Goal: Check status: Check status

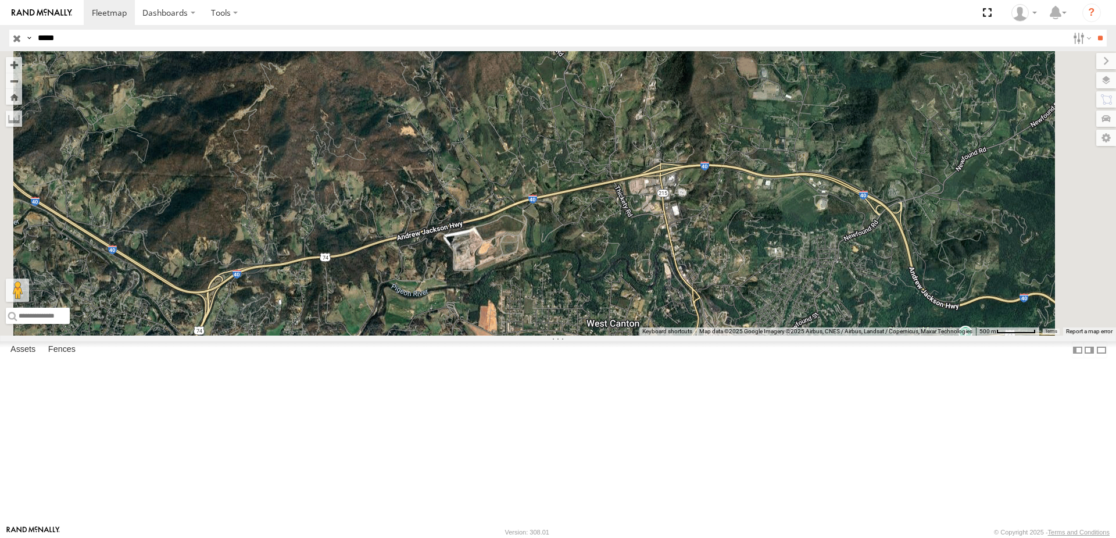
drag, startPoint x: 70, startPoint y: 37, endPoint x: 3, endPoint y: 34, distance: 66.4
click at [4, 34] on header "Search Query Asset ID Asset Label Registration Manufacturer Model VIN Job ID" at bounding box center [558, 38] width 1116 height 26
type input "****"
click at [1094, 30] on input "**" at bounding box center [1100, 38] width 13 height 17
click at [0, 0] on div "5300 All Assets [PERSON_NAME][GEOGRAPHIC_DATA] 40.855 -82.26193" at bounding box center [0, 0] width 0 height 0
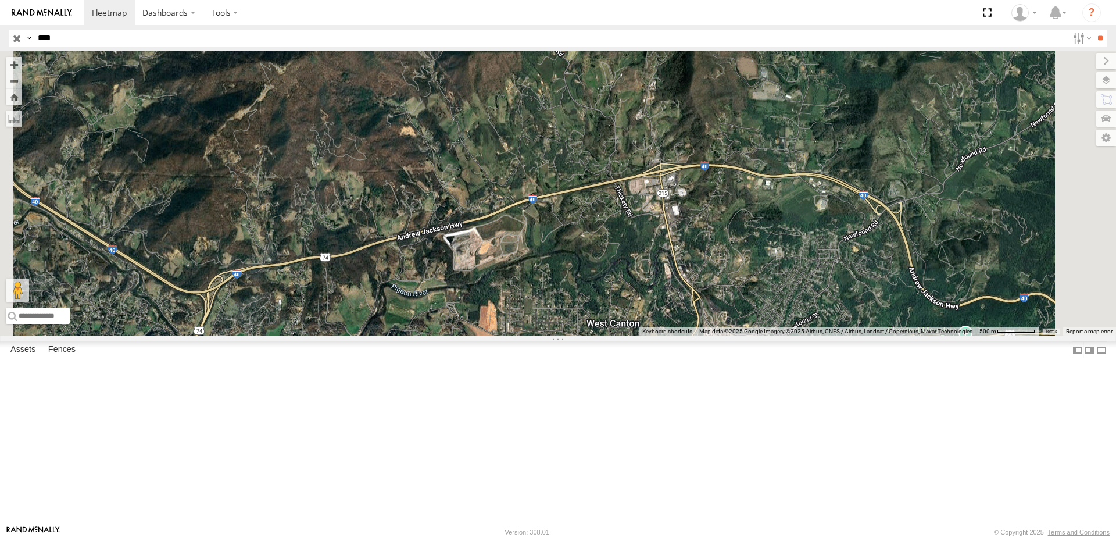
click at [0, 0] on div "All Assets" at bounding box center [0, 0] width 0 height 0
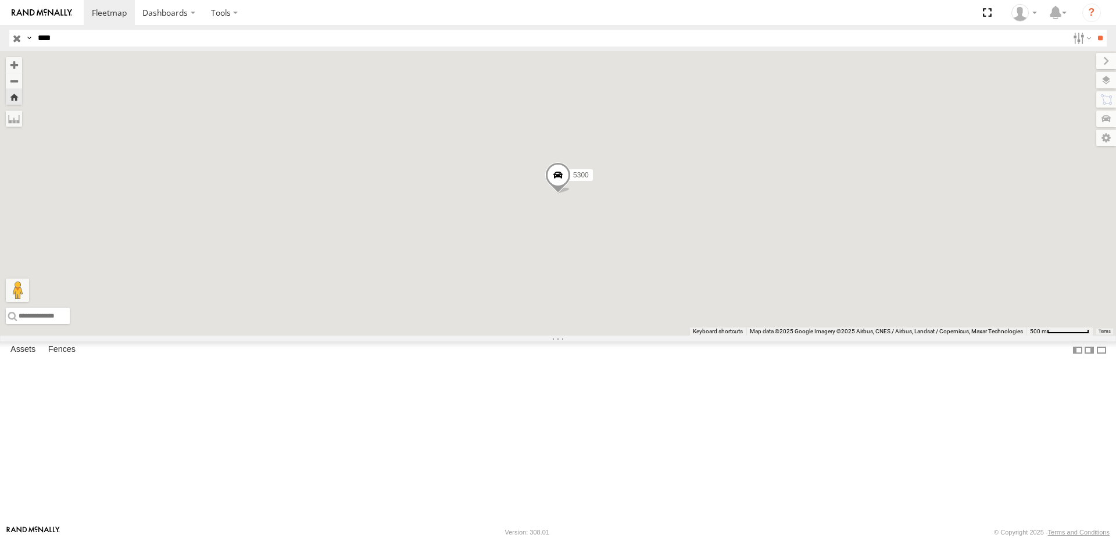
click at [0, 0] on div "All Assets" at bounding box center [0, 0] width 0 height 0
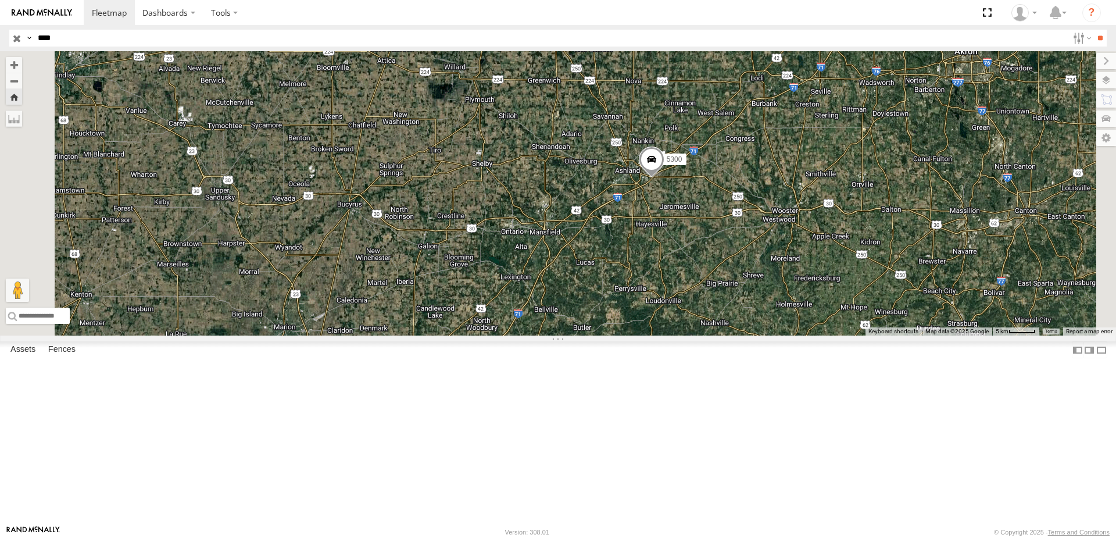
click at [18, 37] on input "button" at bounding box center [16, 38] width 15 height 17
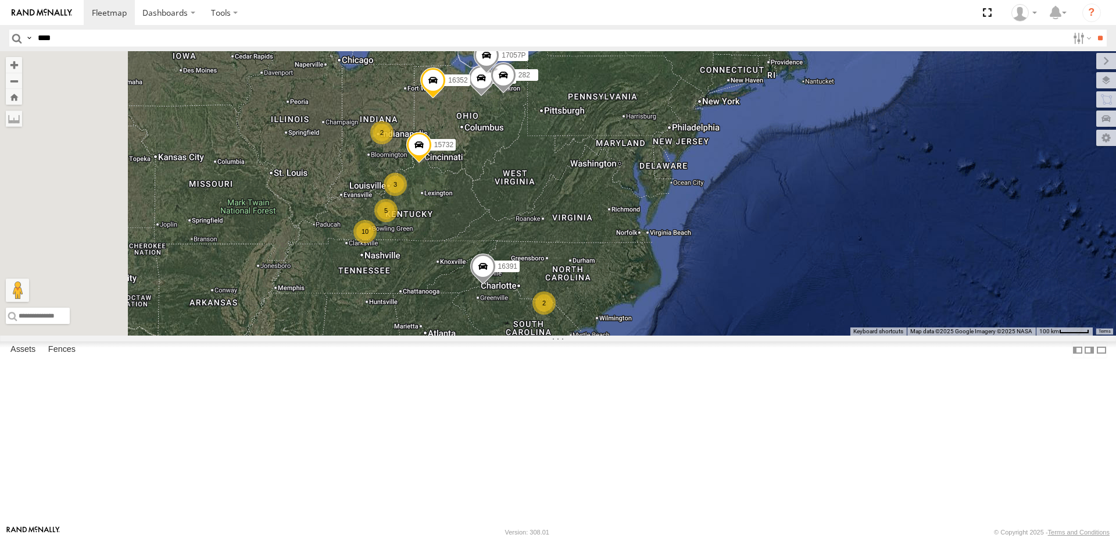
drag, startPoint x: 436, startPoint y: 281, endPoint x: 661, endPoint y: 265, distance: 225.6
click at [661, 265] on div "5300 282 17057P 3 15732 2 2 10 5 16391 16352" at bounding box center [558, 193] width 1116 height 284
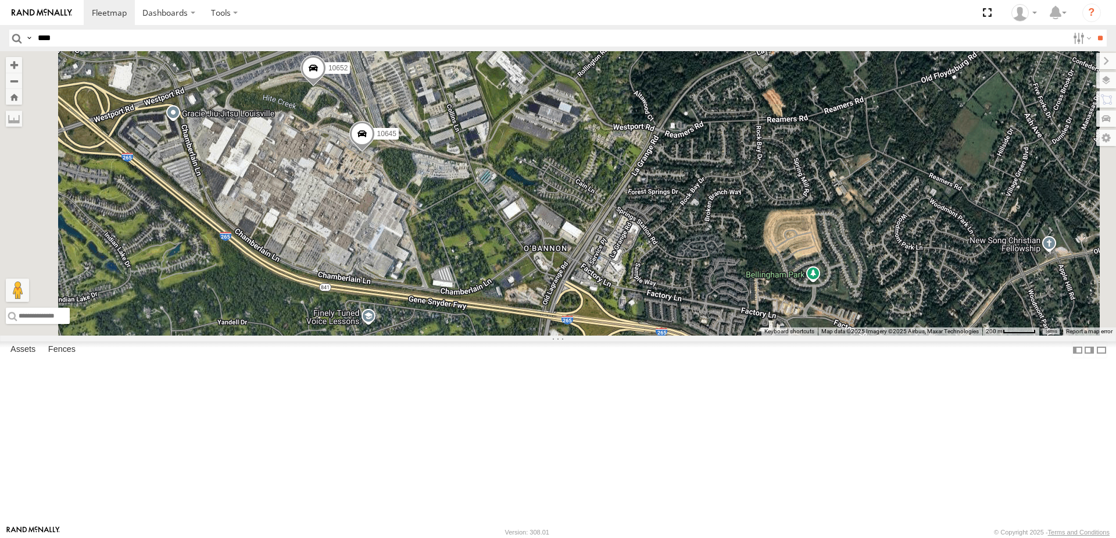
drag, startPoint x: 378, startPoint y: 199, endPoint x: 426, endPoint y: 256, distance: 74.3
click at [426, 256] on div "5300 282 17057P 15732 16391 16352 5210 53005 15907P 10652 10645" at bounding box center [558, 193] width 1116 height 284
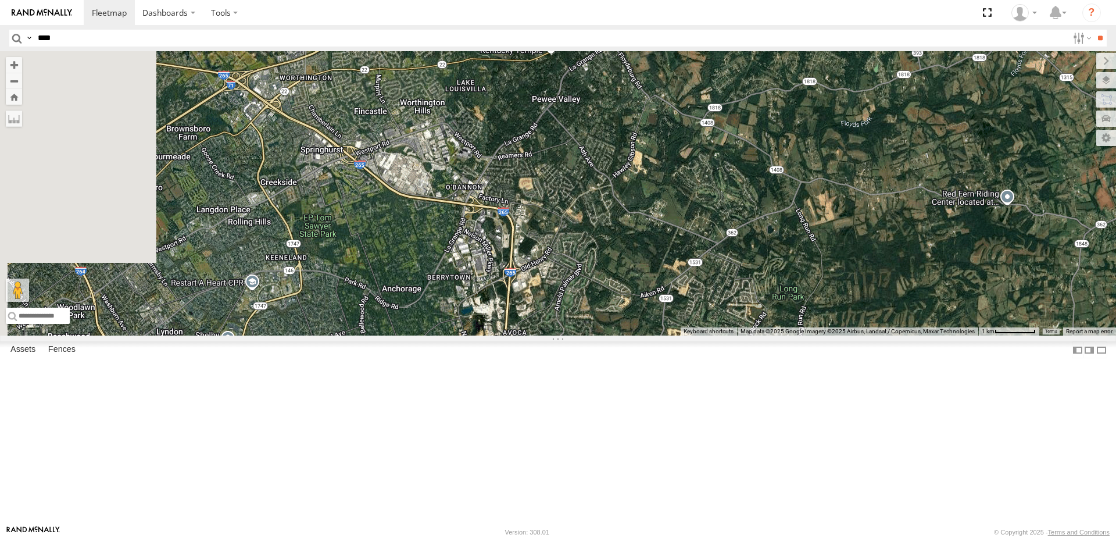
drag, startPoint x: 434, startPoint y: 297, endPoint x: 705, endPoint y: 138, distance: 314.3
click at [705, 138] on div "5300 282 17057P 15732 16391 16352 5210 53005 15907P" at bounding box center [558, 193] width 1116 height 284
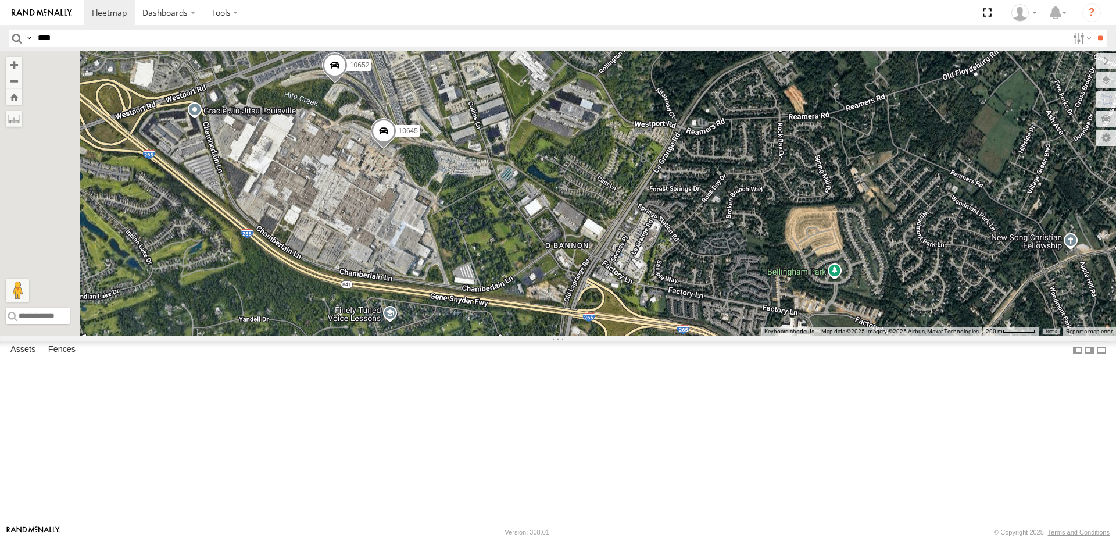
drag, startPoint x: 473, startPoint y: 240, endPoint x: 565, endPoint y: 219, distance: 94.1
click at [418, 135] on span "10645" at bounding box center [408, 131] width 19 height 8
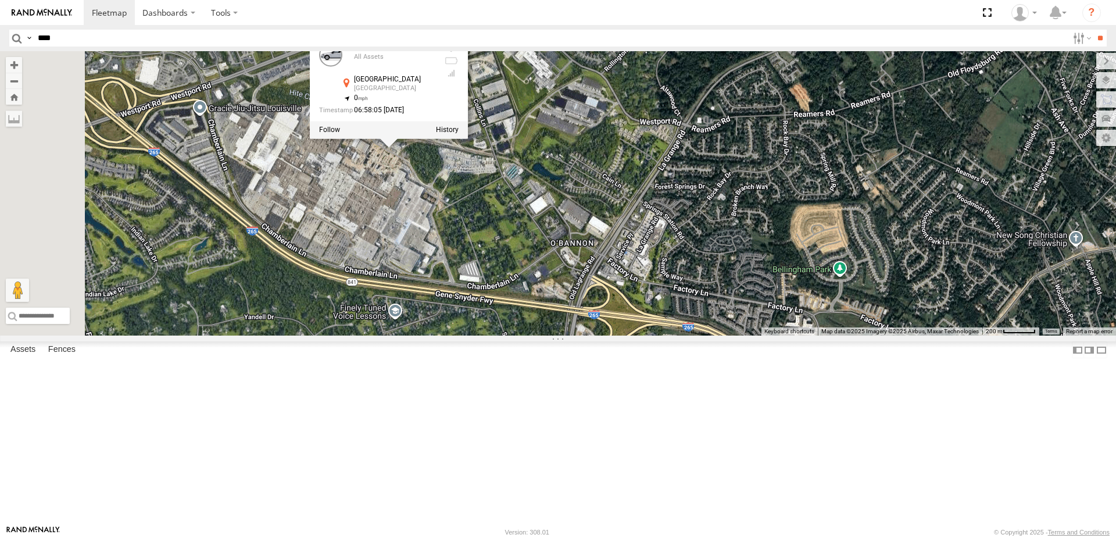
click at [648, 296] on div "5300 282 17057P 15732 16391 16352 5210 53005 15907P [CREDIT_CARD_NUMBER] All As…" at bounding box center [558, 193] width 1116 height 284
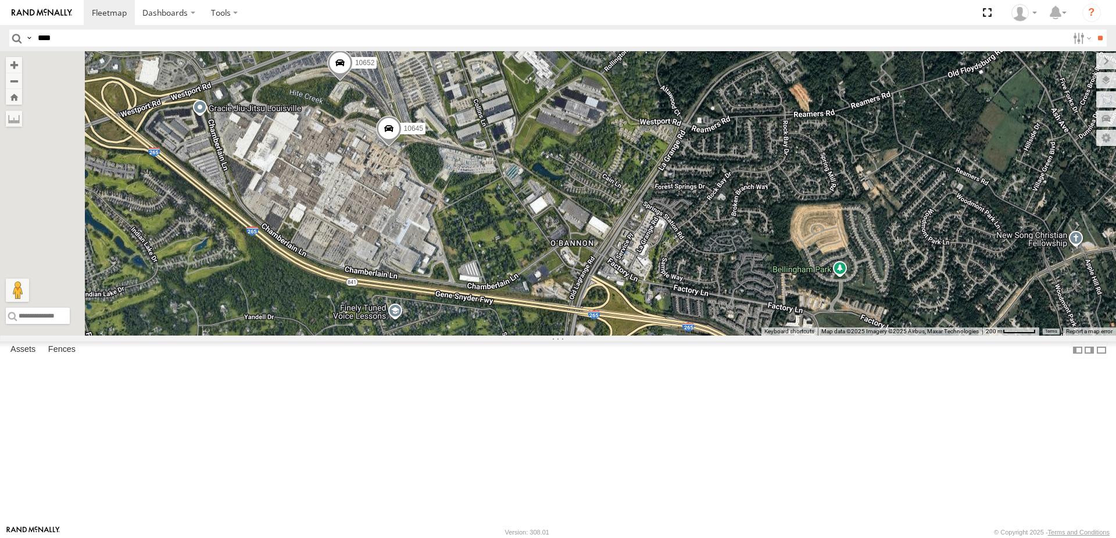
click at [46, 37] on input "****" at bounding box center [550, 38] width 1035 height 17
type input "*****"
click at [1094, 30] on input "**" at bounding box center [1100, 38] width 13 height 17
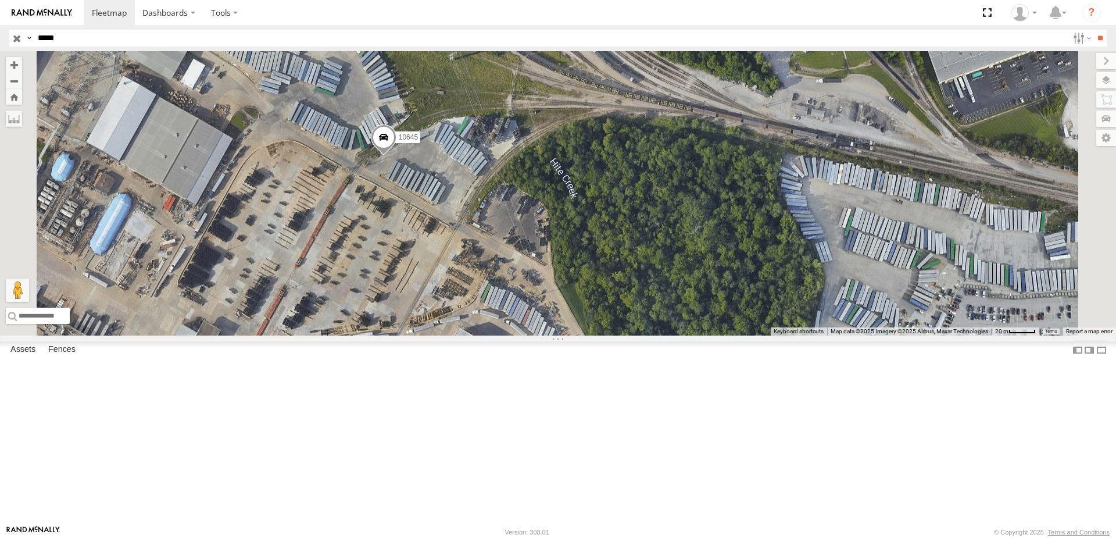
drag, startPoint x: 570, startPoint y: 238, endPoint x: 527, endPoint y: 330, distance: 101.2
click at [529, 331] on div "10645" at bounding box center [558, 193] width 1116 height 284
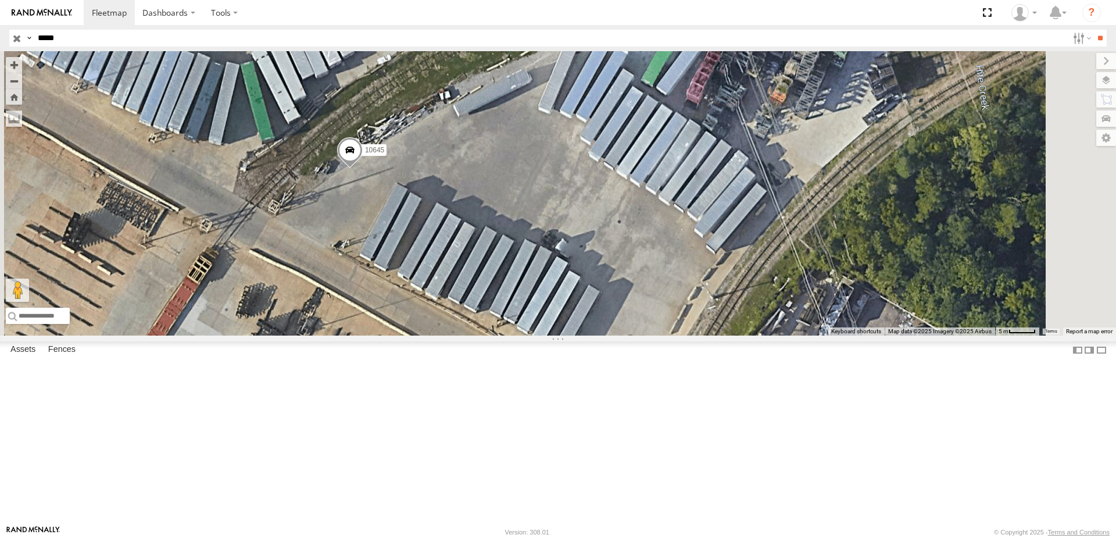
drag, startPoint x: 604, startPoint y: 244, endPoint x: 538, endPoint y: 369, distance: 140.7
click at [538, 336] on div "10645" at bounding box center [558, 193] width 1116 height 284
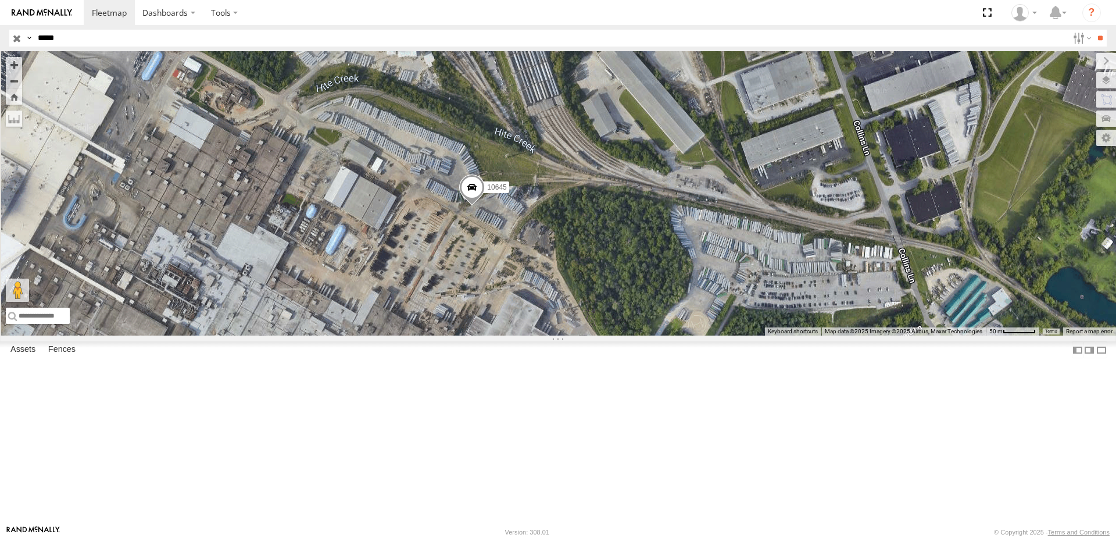
drag, startPoint x: 531, startPoint y: 379, endPoint x: 618, endPoint y: 323, distance: 103.1
click at [618, 323] on div "10645" at bounding box center [558, 193] width 1116 height 284
